Goal: Use online tool/utility

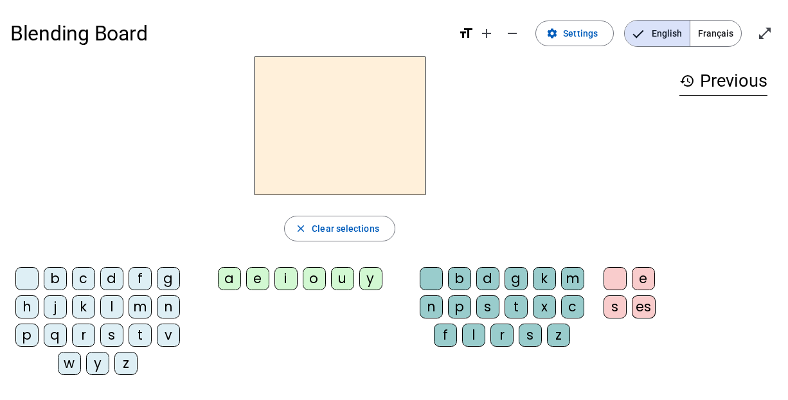
click at [467, 330] on div "l" at bounding box center [473, 335] width 23 height 23
click at [261, 280] on div "e" at bounding box center [257, 278] width 23 height 23
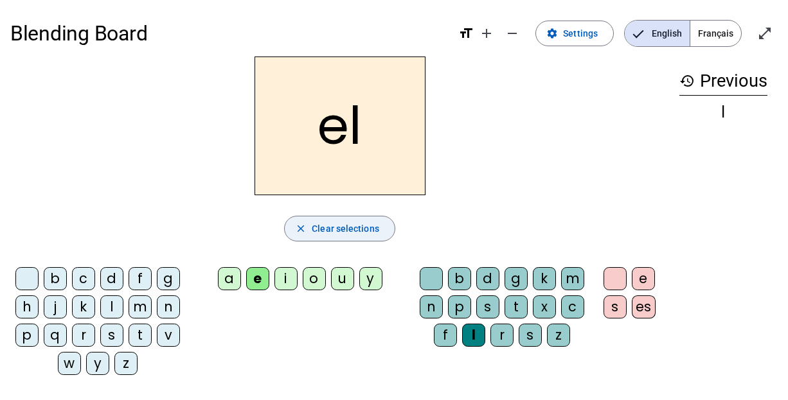
click at [346, 227] on span "Clear selections" at bounding box center [345, 228] width 67 height 15
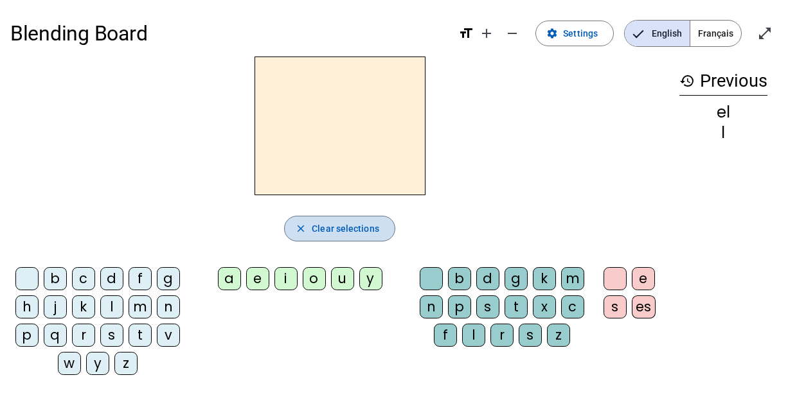
click at [346, 227] on span "Clear selections" at bounding box center [345, 228] width 67 height 15
click at [253, 282] on div "e" at bounding box center [257, 278] width 23 height 23
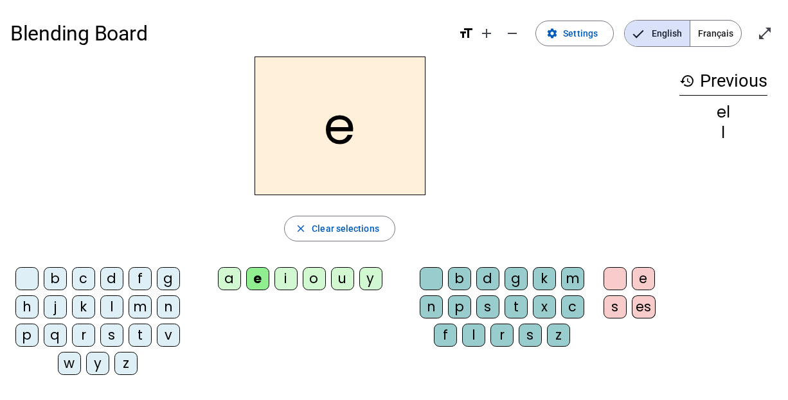
click at [477, 330] on div "l" at bounding box center [473, 335] width 23 height 23
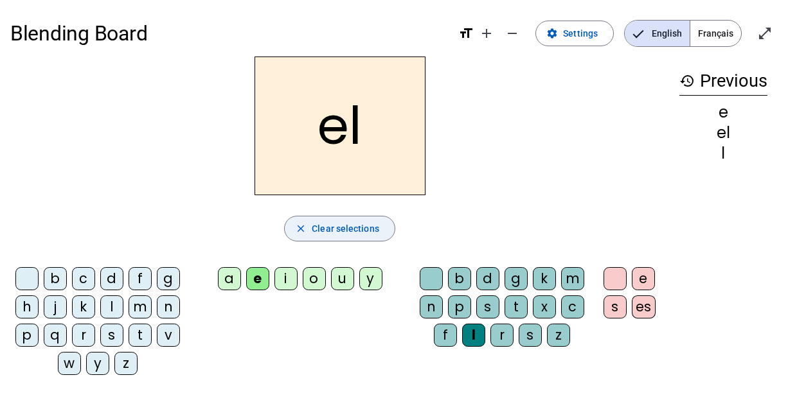
click at [350, 222] on span "Clear selections" at bounding box center [345, 228] width 67 height 15
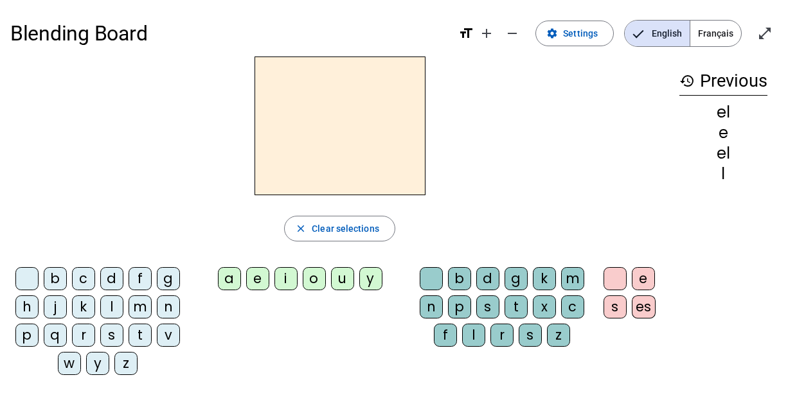
click at [108, 309] on div "l" at bounding box center [111, 307] width 23 height 23
click at [265, 278] on div "e" at bounding box center [257, 278] width 23 height 23
click at [340, 278] on div "u" at bounding box center [342, 278] width 23 height 23
click at [139, 335] on div "t" at bounding box center [140, 335] width 23 height 23
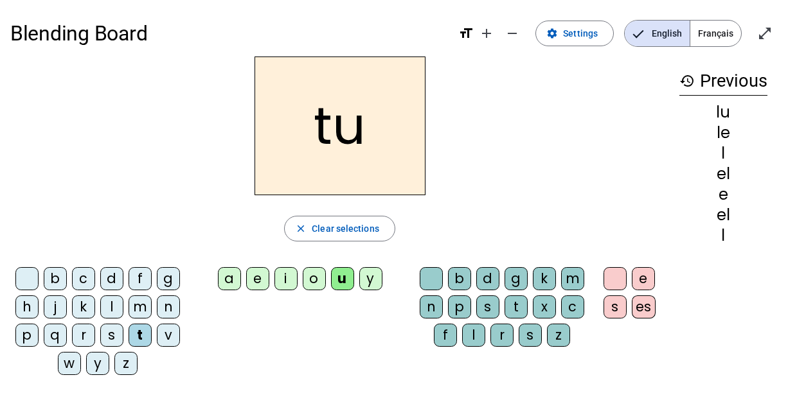
click at [112, 276] on div "d" at bounding box center [111, 278] width 23 height 23
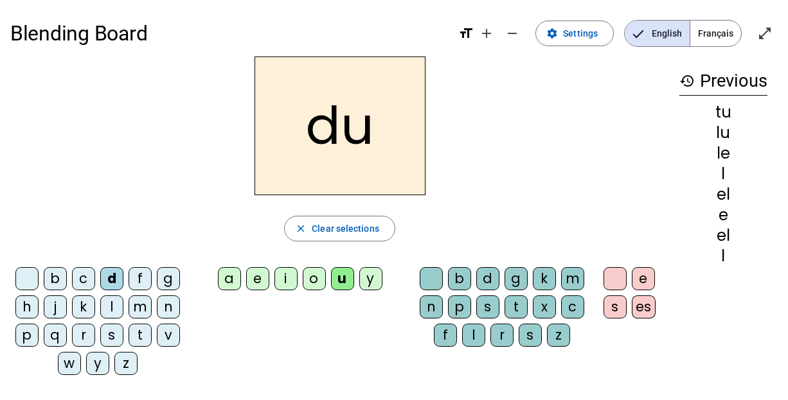
click at [251, 282] on div "e" at bounding box center [257, 278] width 23 height 23
click at [146, 332] on div "t" at bounding box center [140, 335] width 23 height 23
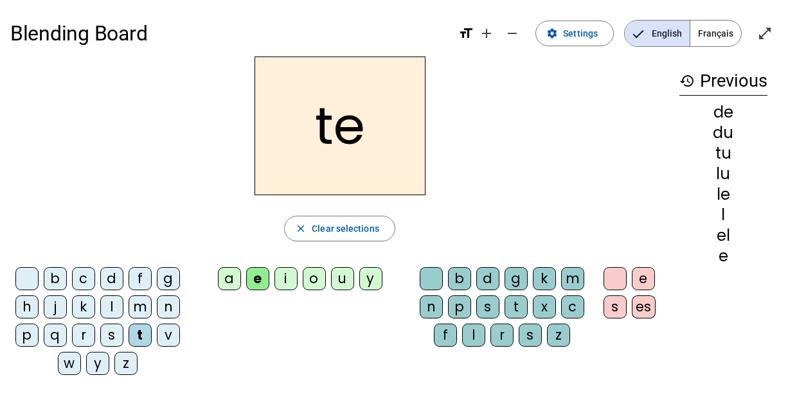
click at [232, 279] on div "a" at bounding box center [229, 278] width 23 height 23
